Goal: Check status: Check status

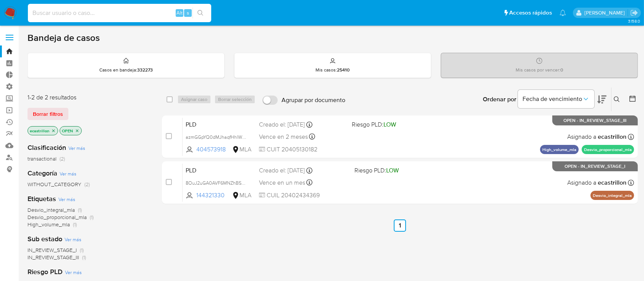
click at [104, 13] on input at bounding box center [119, 13] width 183 height 10
paste input "gNeHvMhIo1gcljgoZWgdyGWV"
type input "gNeHvMhIo1gcljgoZWgdyGWV"
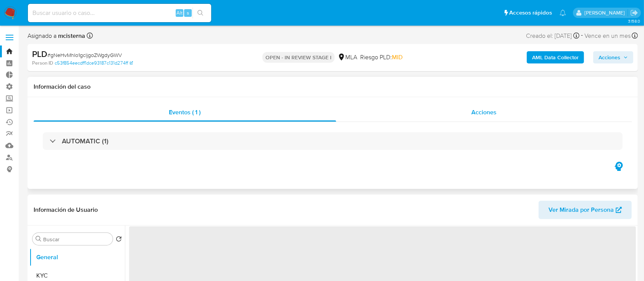
click at [447, 115] on div "Acciones" at bounding box center [484, 112] width 296 height 18
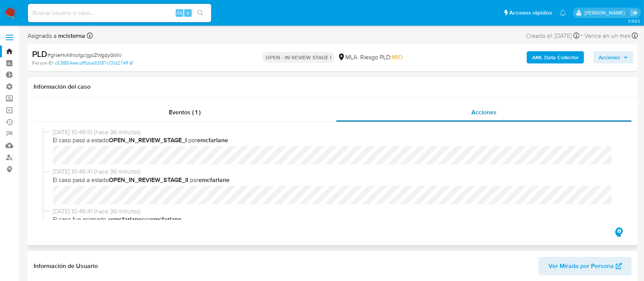
select select "10"
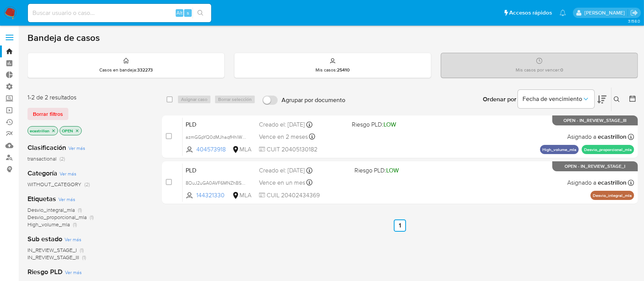
click at [153, 8] on input at bounding box center [119, 13] width 183 height 10
paste input "gNeHvMhIo1gcljgoZWgdyGWV"
type input "gNeHvMhIo1gcljgoZWgdyGWV"
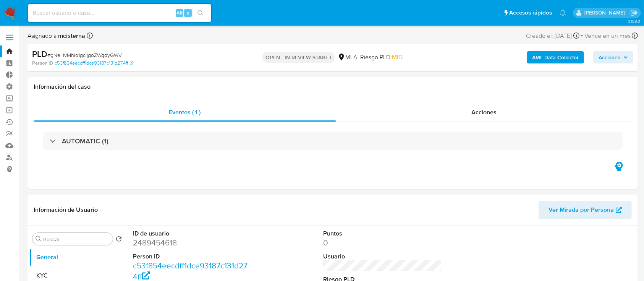
select select "10"
